Goal: Complete application form: Complete application form

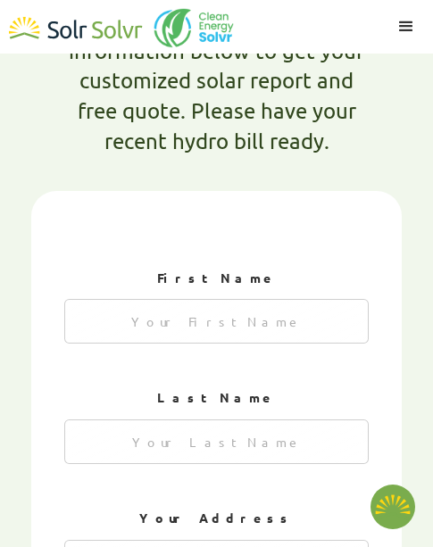
scroll to position [1053, 0]
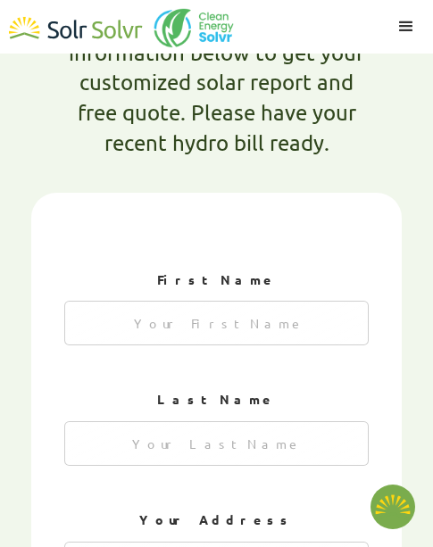
type textarea "x"
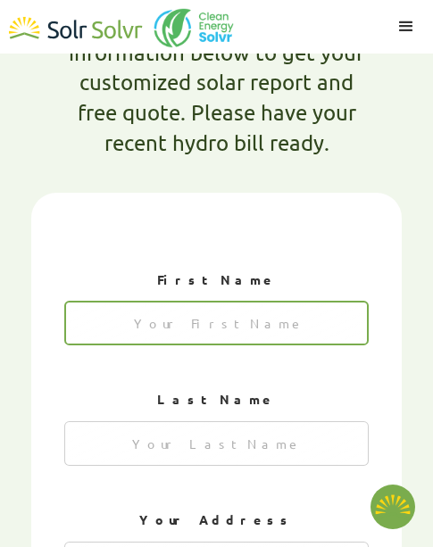
click at [161, 301] on input "1 of 4" at bounding box center [216, 323] width 305 height 45
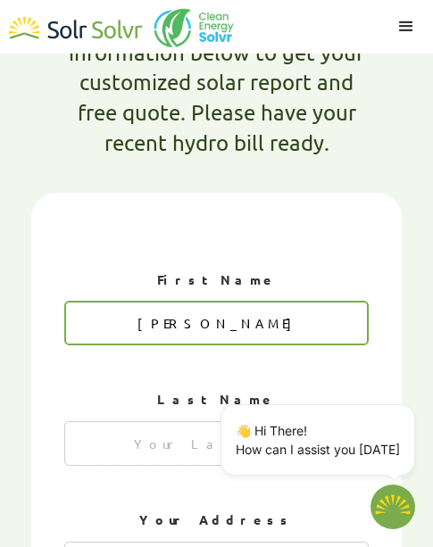
type input "[PERSON_NAME]"
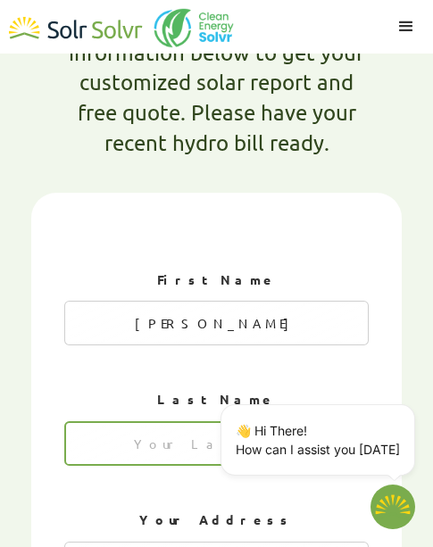
click at [159, 421] on input "1 of 4" at bounding box center [216, 443] width 305 height 45
type input "d"
type textarea "x"
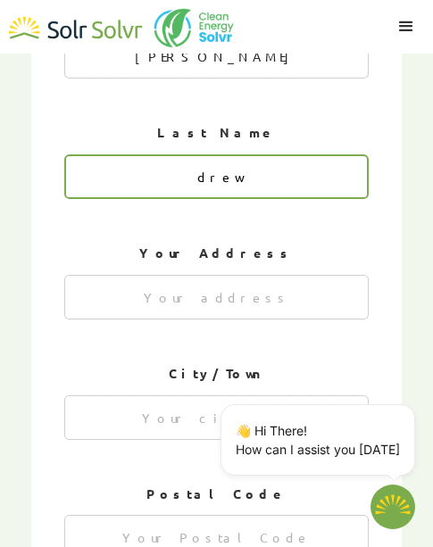
scroll to position [1320, 0]
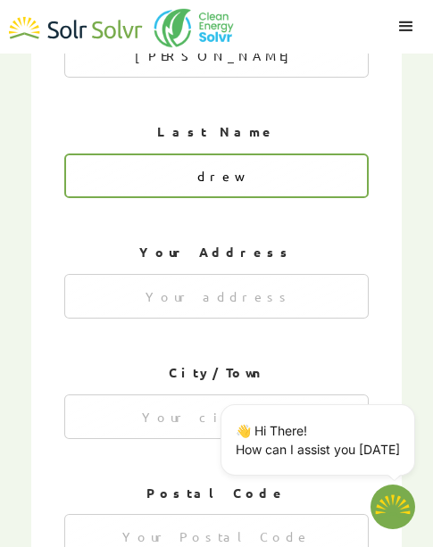
type input "drew"
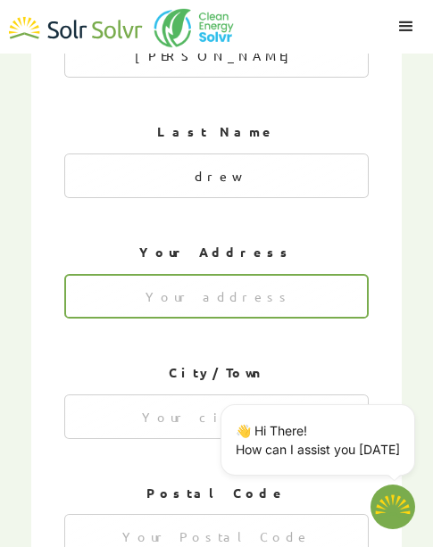
click at [151, 274] on input "1 of 4" at bounding box center [216, 296] width 305 height 45
click at [143, 274] on input "1 of 4" at bounding box center [216, 296] width 305 height 45
type input "325 twin willow ln"
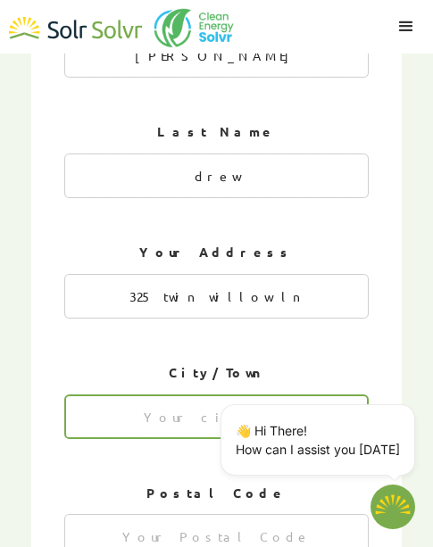
click at [186, 394] on input "1 of 4" at bounding box center [216, 416] width 305 height 45
type input "union"
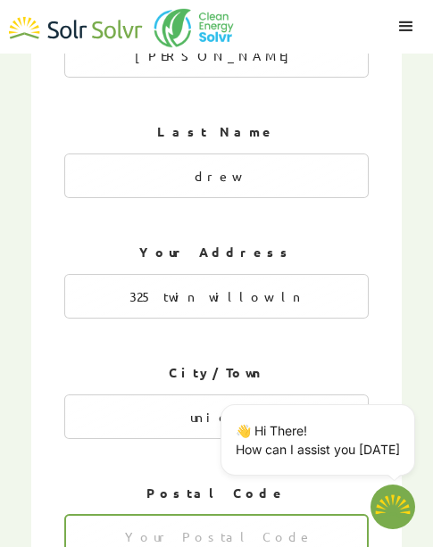
click at [177, 514] on input "1 of 4" at bounding box center [216, 536] width 305 height 45
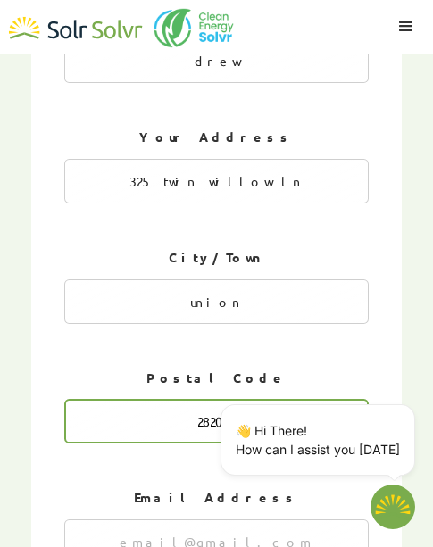
scroll to position [1588, 0]
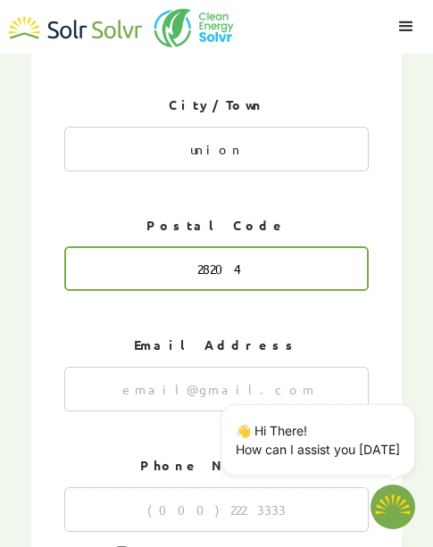
type input "28204"
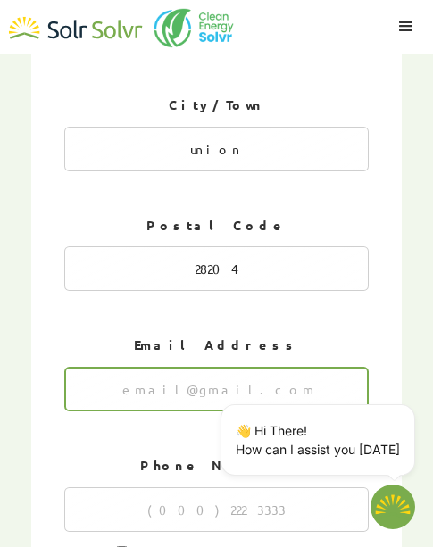
click at [127, 367] on input "1 of 4" at bounding box center [216, 389] width 305 height 45
type input "corydrew7@yahoo.com"
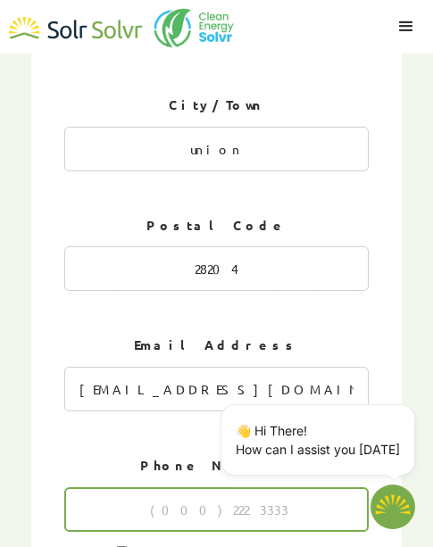
click at [136, 487] on input "1 of 4" at bounding box center [216, 509] width 305 height 45
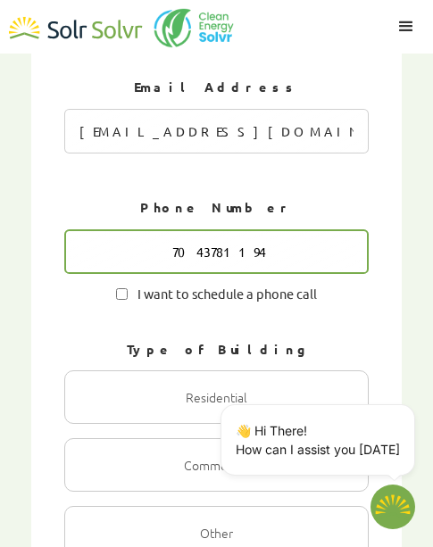
scroll to position [1856, 0]
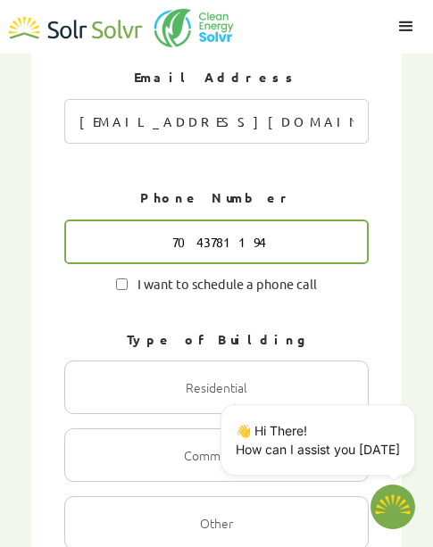
type input "7043781194"
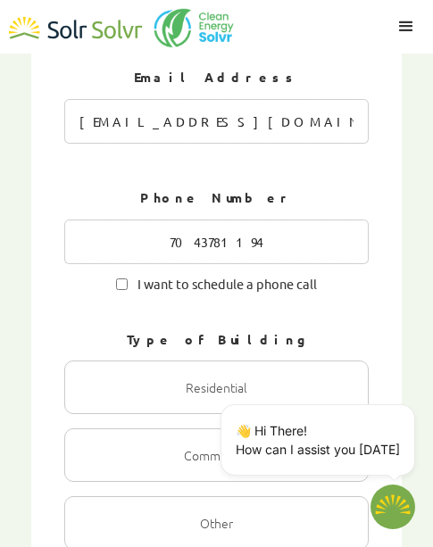
click at [120, 278] on input "I want to schedule a phone call" at bounding box center [122, 284] width 12 height 12
checkbox input "true"
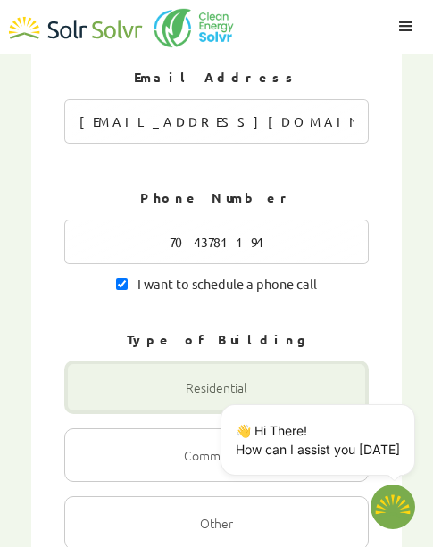
click at [173, 360] on div "1 of 4" at bounding box center [216, 387] width 305 height 54
click at [89, 401] on input "Residential Radio" at bounding box center [84, 407] width 12 height 12
radio input "true"
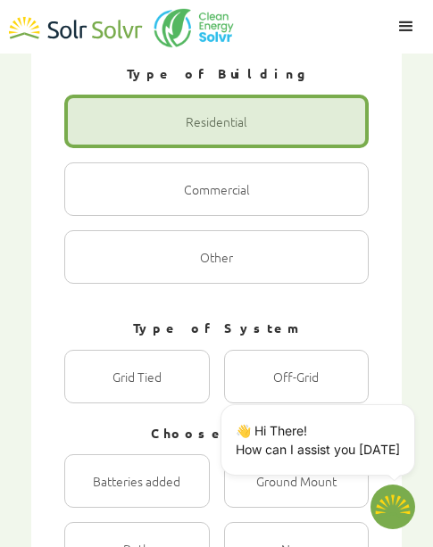
scroll to position [2123, 0]
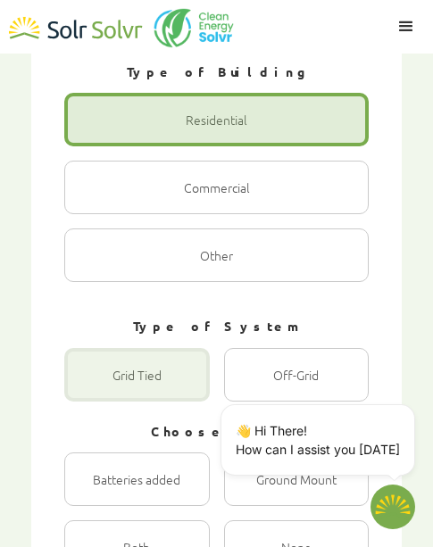
click at [179, 348] on div "1 of 4" at bounding box center [136, 375] width 145 height 54
click at [89, 388] on Tied "Grid Tied Radio" at bounding box center [84, 394] width 12 height 12
radio Tied "true"
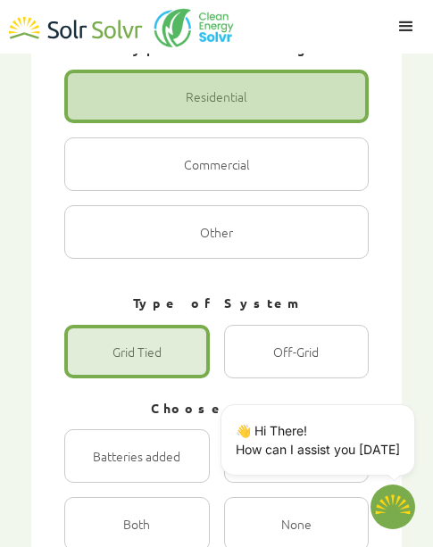
scroll to position [2213, 0]
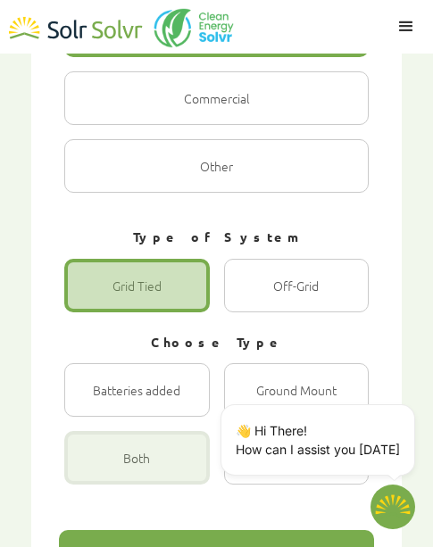
click at [141, 431] on div "1 of 4" at bounding box center [136, 458] width 145 height 54
click at [89, 471] on input "Both Radio" at bounding box center [84, 477] width 12 height 12
radio input "true"
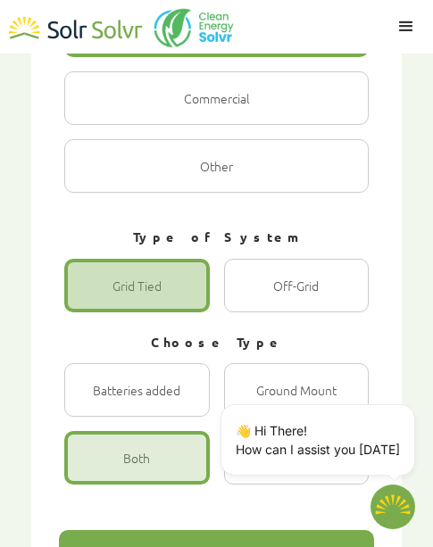
click at [168, 530] on div "Next" at bounding box center [216, 557] width 315 height 54
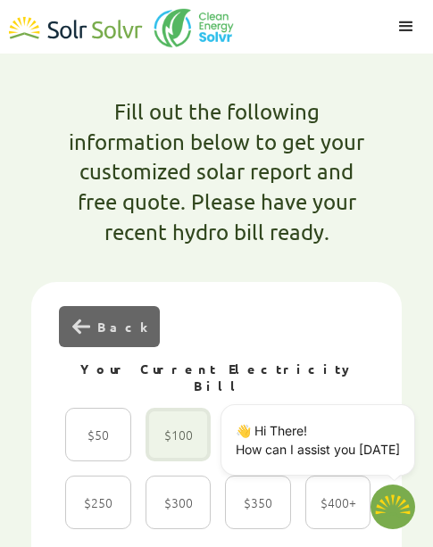
click at [172, 408] on div "2 of 4" at bounding box center [177, 435] width 65 height 54
click at [170, 448] on input "$100 Radio" at bounding box center [165, 454] width 12 height 12
radio input "true"
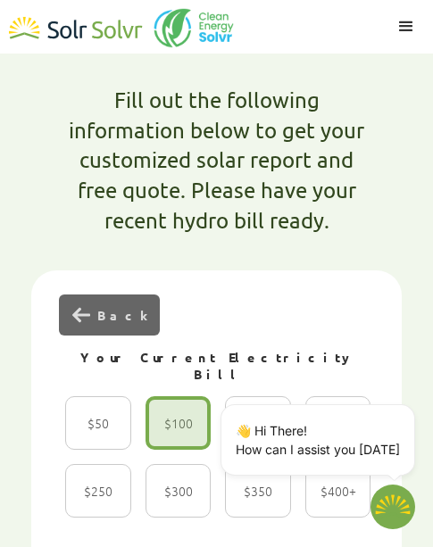
scroll to position [1142, 0]
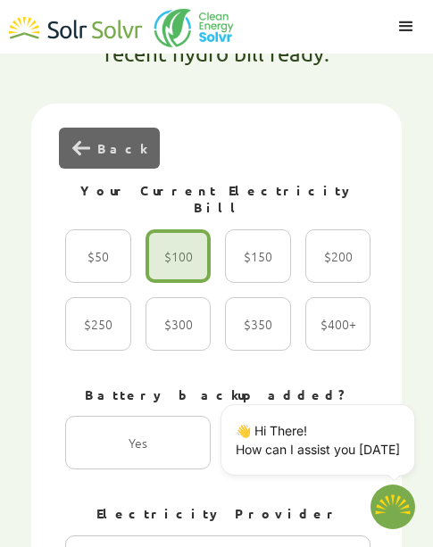
drag, startPoint x: 263, startPoint y: 317, endPoint x: 240, endPoint y: 318, distance: 23.3
click at [264, 416] on div "2 of 4" at bounding box center [297, 443] width 145 height 54
click at [250, 456] on input "No Radio" at bounding box center [244, 462] width 12 height 12
radio input "true"
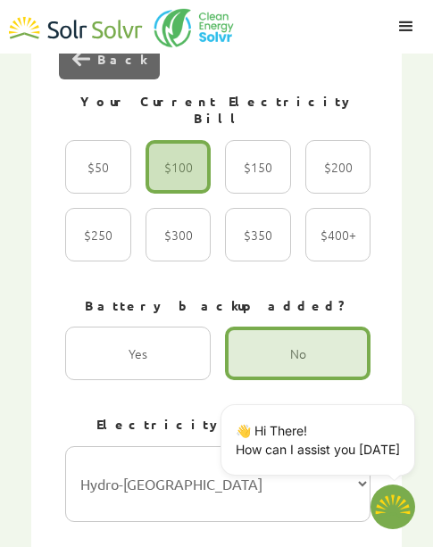
scroll to position [1410, 0]
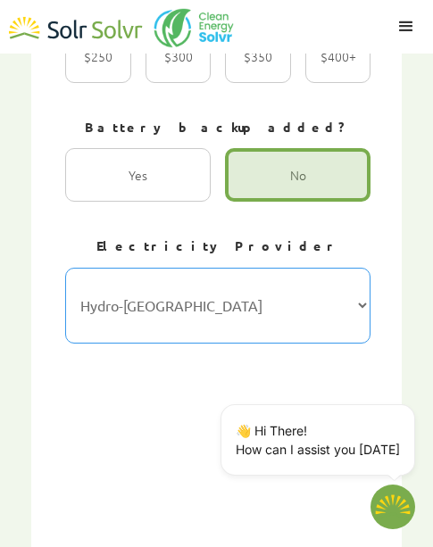
click at [165, 268] on select "Hydro-Québec Hydro One Ontario Power Generation BC Hydro Alectra Utilities ENMA…" at bounding box center [217, 306] width 305 height 76
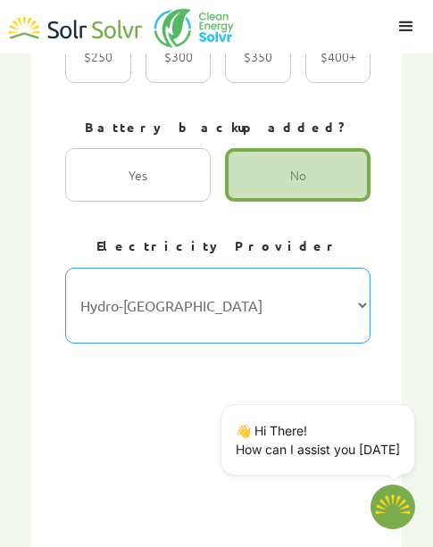
select select "Nova Scotia Power"
click at [65, 268] on select "Hydro-Québec Hydro One Ontario Power Generation BC Hydro Alectra Utilities ENMA…" at bounding box center [217, 306] width 305 height 76
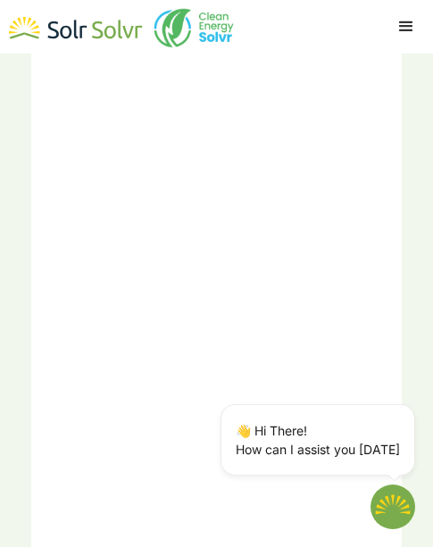
scroll to position [2302, 0]
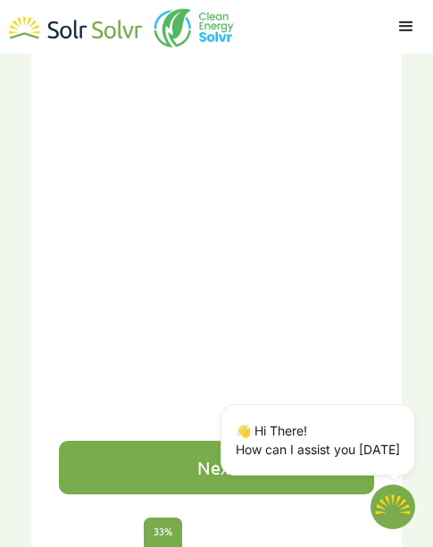
click at [207, 459] on div "Next" at bounding box center [216, 468] width 39 height 18
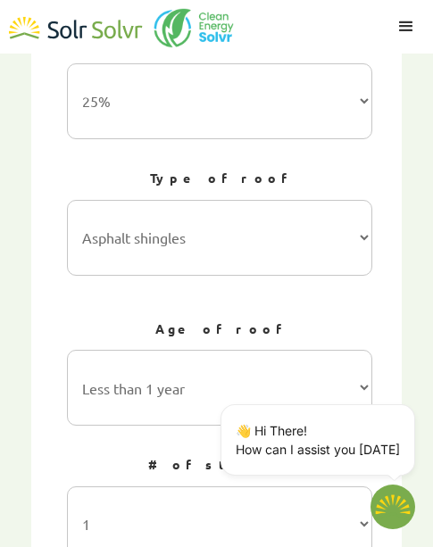
scroll to position [1677, 0]
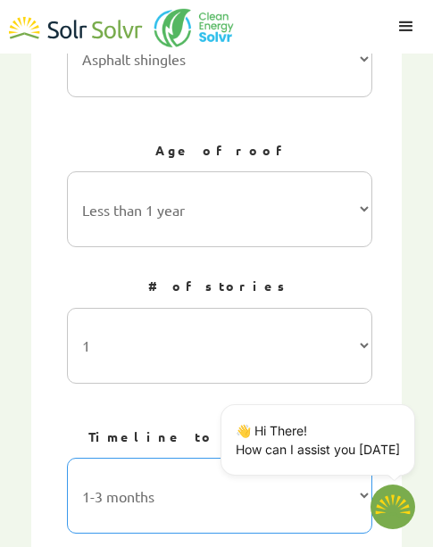
click at [161, 458] on select "1-3 months 3-6 months 6-12 months 12-24 months 24+ months" at bounding box center [219, 496] width 305 height 76
click at [67, 458] on select "1-3 months 3-6 months 6-12 months 12-24 months 24+ months" at bounding box center [219, 496] width 305 height 76
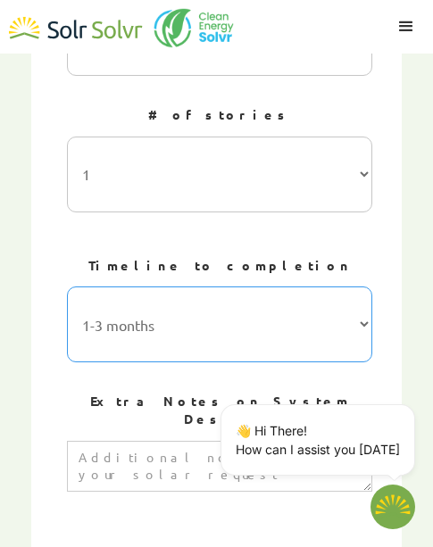
scroll to position [1856, 0]
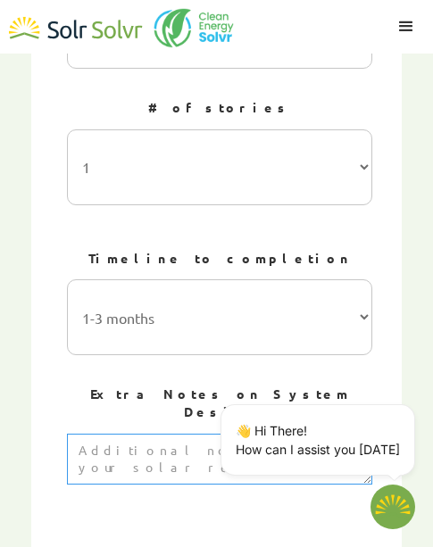
click at [170, 434] on textarea "3 of 4" at bounding box center [219, 460] width 305 height 52
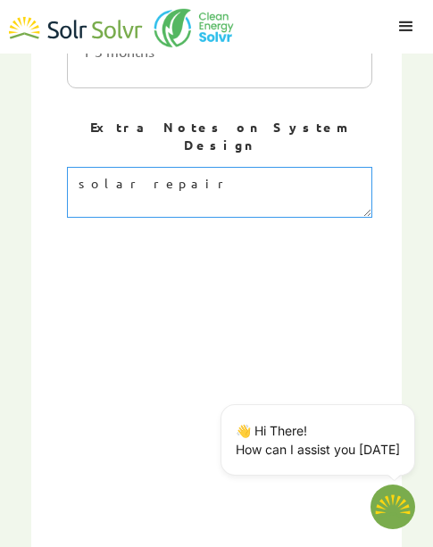
scroll to position [2123, 0]
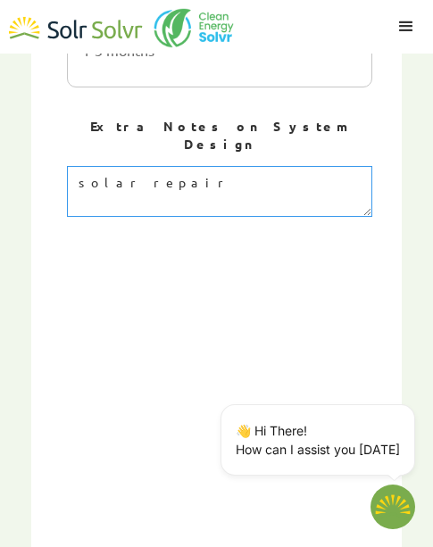
type textarea "solar repair"
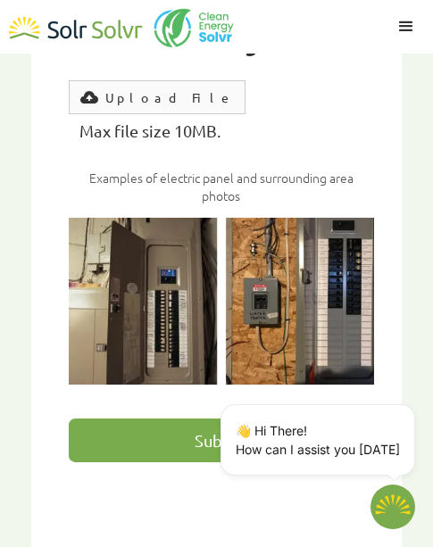
scroll to position [1499, 0]
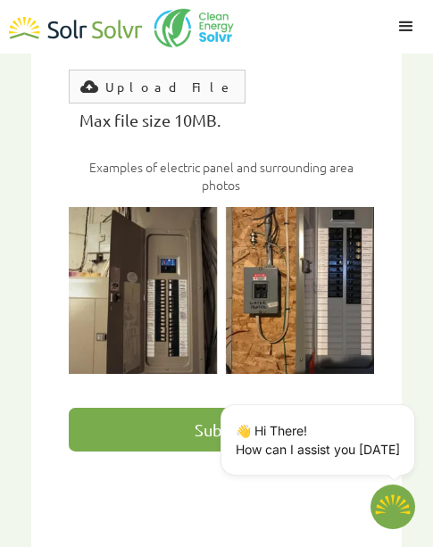
click at [178, 408] on input "Submit" at bounding box center [221, 430] width 305 height 44
type input "Please wait..."
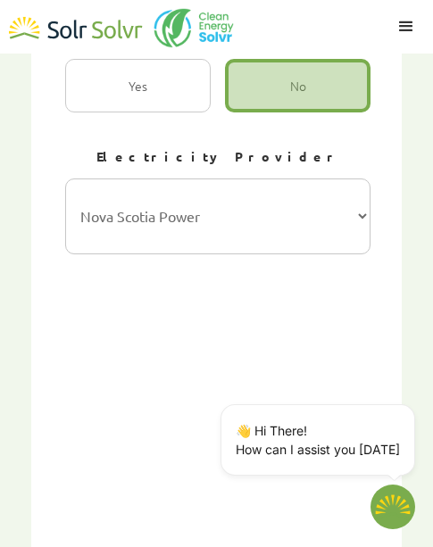
scroll to position [1320, 0]
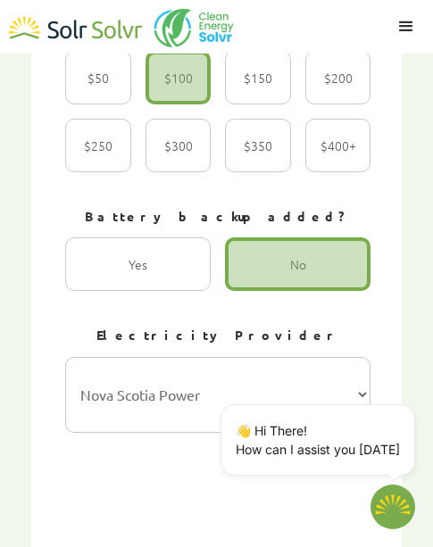
type textarea "x"
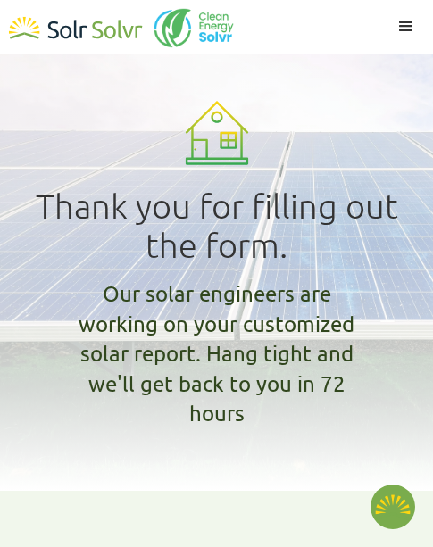
type textarea "x"
